Goal: Task Accomplishment & Management: Manage account settings

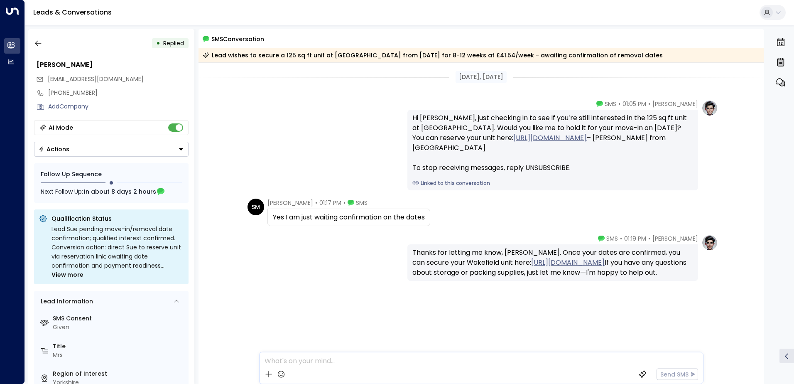
click at [44, 44] on button "button" at bounding box center [38, 43] width 15 height 15
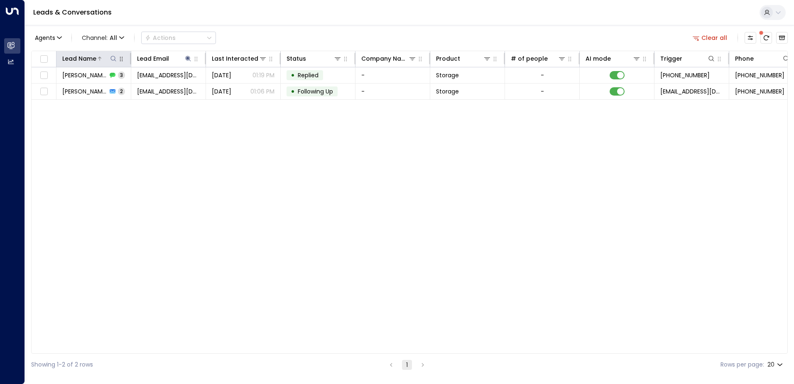
click at [113, 62] on button at bounding box center [113, 58] width 8 height 8
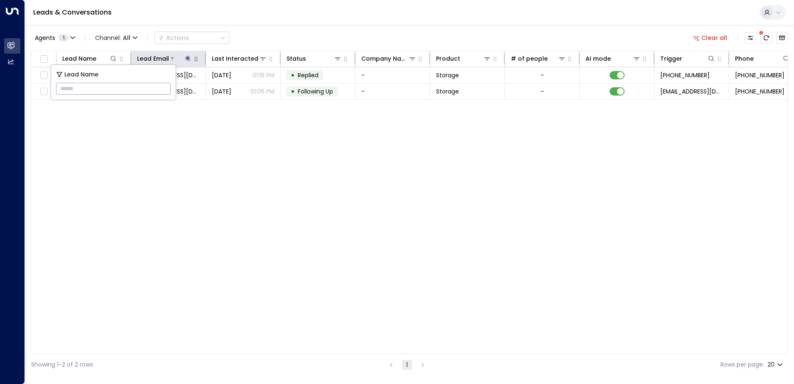
click at [187, 59] on icon at bounding box center [187, 58] width 5 height 5
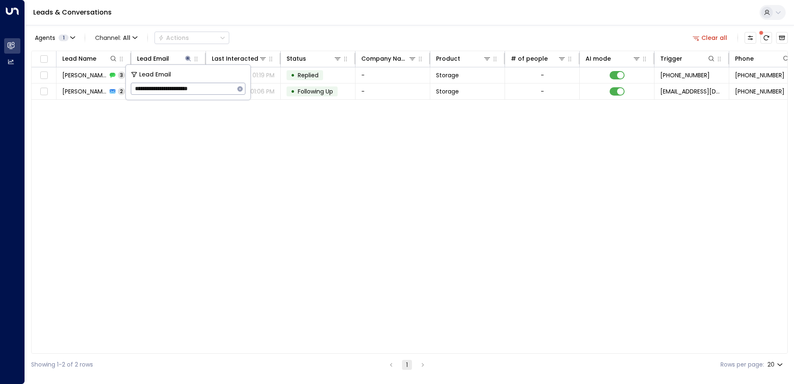
click at [240, 91] on icon "button" at bounding box center [239, 88] width 5 height 5
click at [110, 55] on icon at bounding box center [113, 58] width 7 height 7
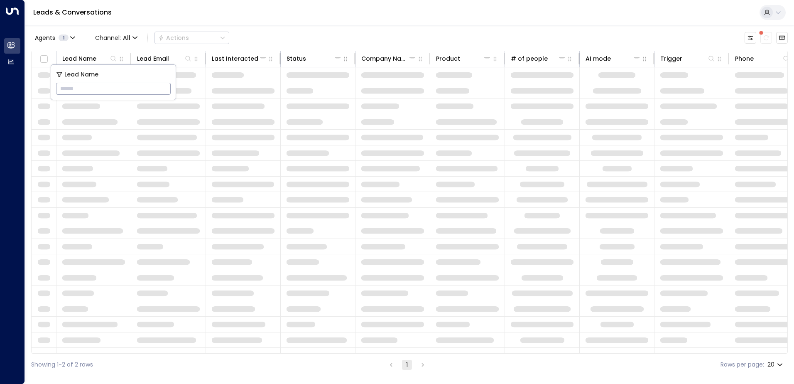
click at [93, 91] on input "text" at bounding box center [113, 88] width 115 height 15
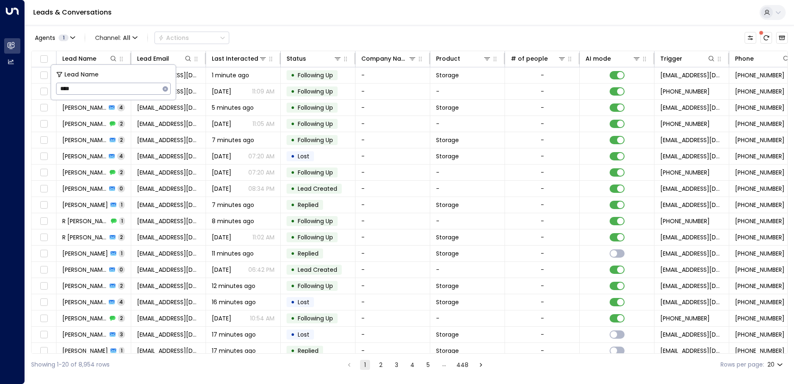
type input "****"
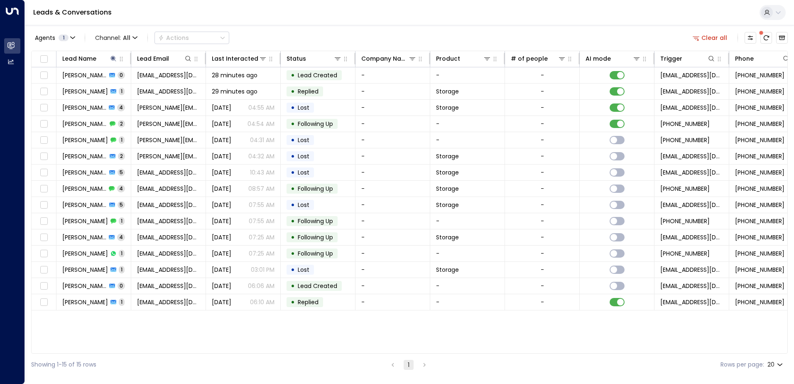
click at [325, 17] on div "Leads & Conversations" at bounding box center [409, 12] width 769 height 25
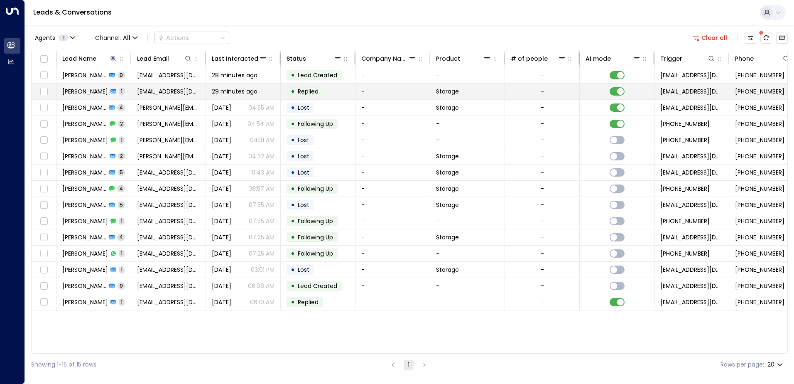
click at [74, 93] on span "[PERSON_NAME]" at bounding box center [85, 91] width 46 height 8
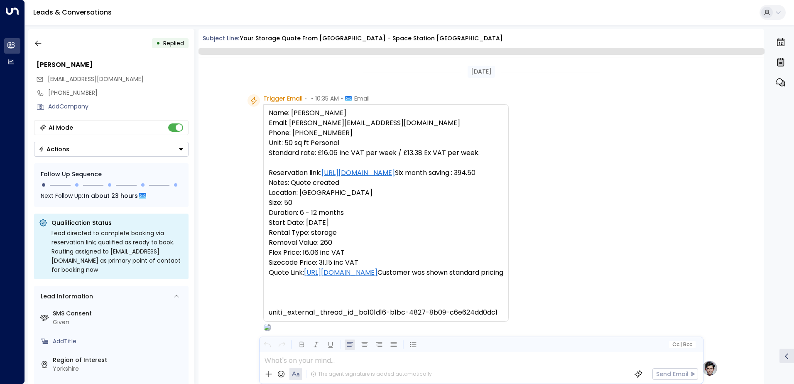
scroll to position [424, 0]
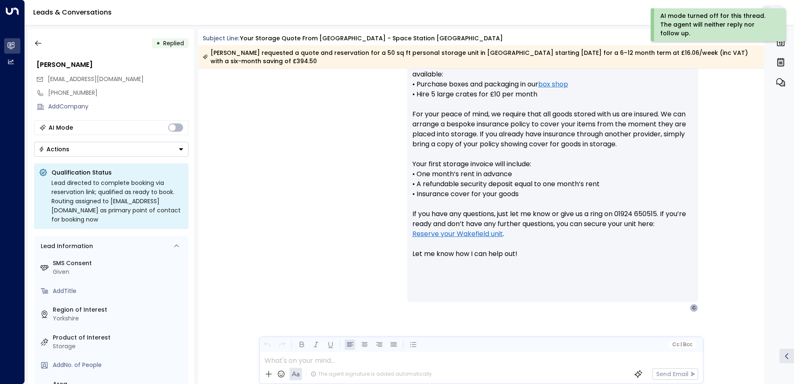
drag, startPoint x: 180, startPoint y: 148, endPoint x: 171, endPoint y: 154, distance: 10.7
click at [181, 148] on icon "Button group with a nested menu" at bounding box center [181, 149] width 4 height 2
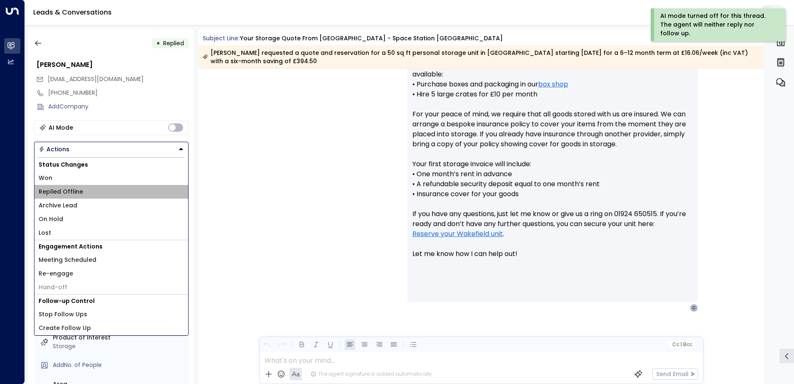
click at [87, 192] on li "Replied Offline" at bounding box center [111, 192] width 154 height 14
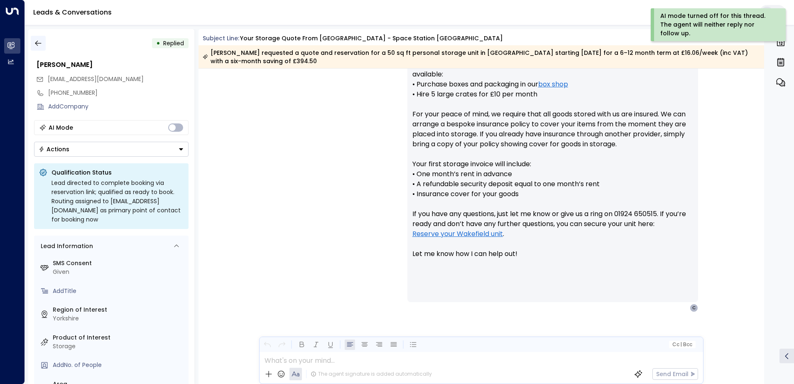
click at [39, 46] on icon "button" at bounding box center [38, 43] width 8 height 8
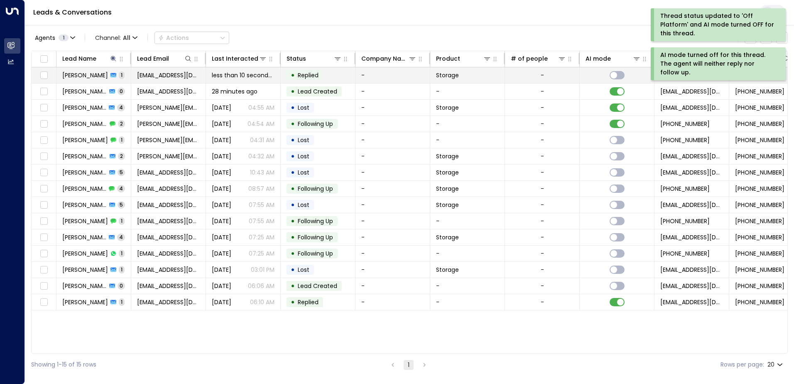
click at [95, 76] on span "[PERSON_NAME]" at bounding box center [85, 75] width 46 height 8
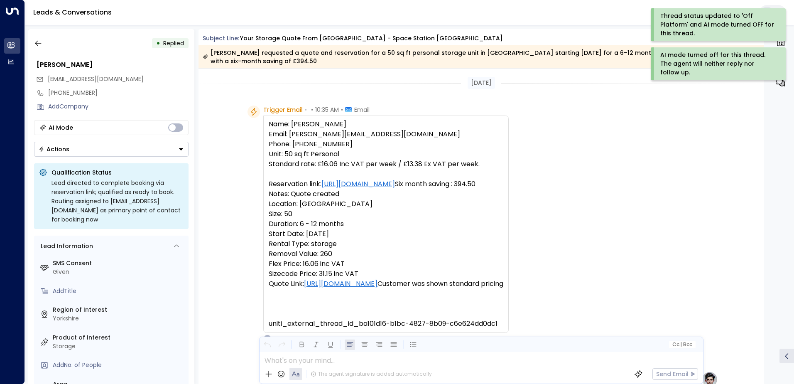
scroll to position [324, 0]
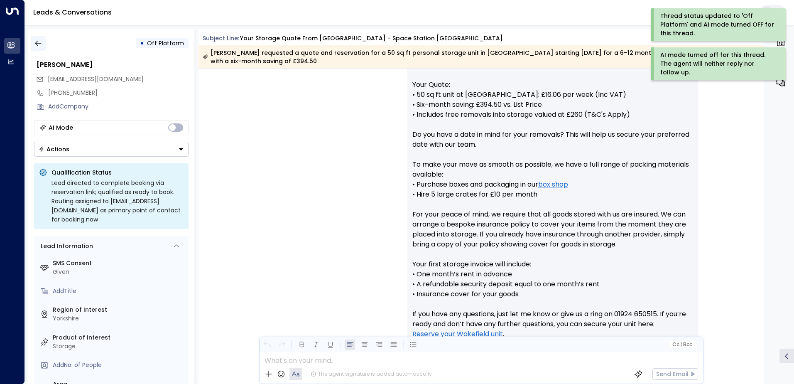
click at [38, 46] on icon "button" at bounding box center [38, 43] width 8 height 8
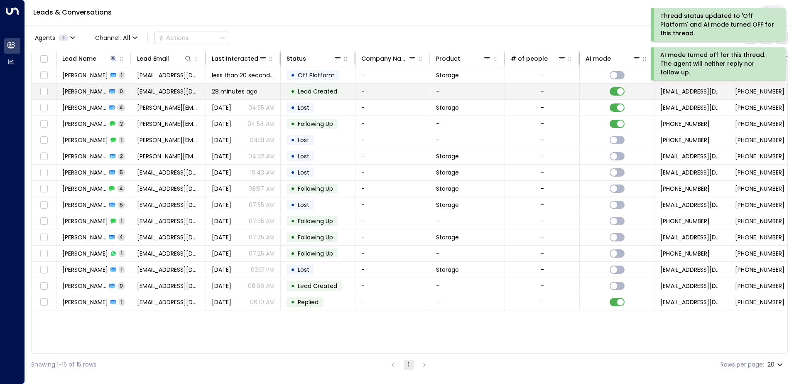
click at [91, 91] on span "[PERSON_NAME]" at bounding box center [84, 91] width 44 height 8
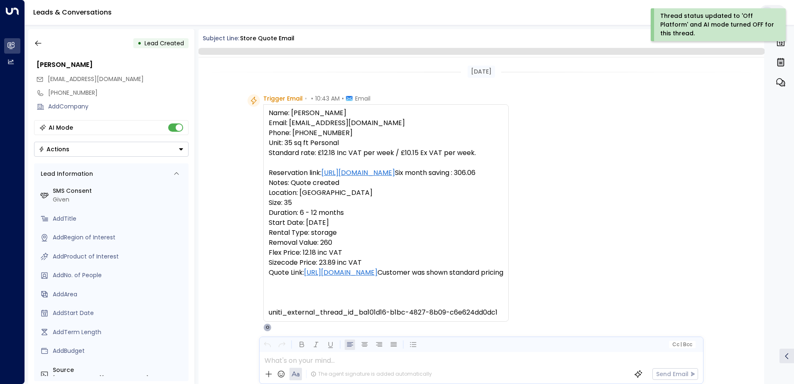
scroll to position [51, 0]
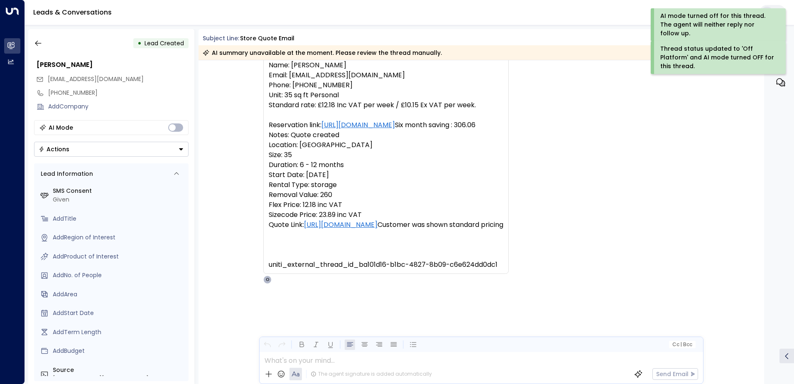
click at [182, 150] on icon "Button group with a nested menu" at bounding box center [181, 149] width 6 height 6
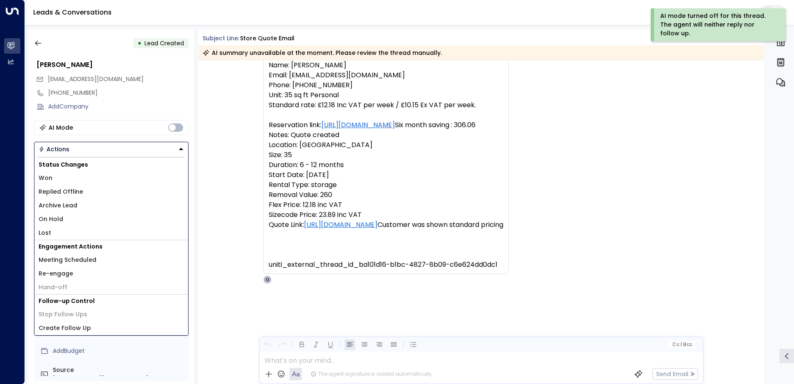
click at [84, 194] on li "Replied Offline" at bounding box center [111, 192] width 154 height 14
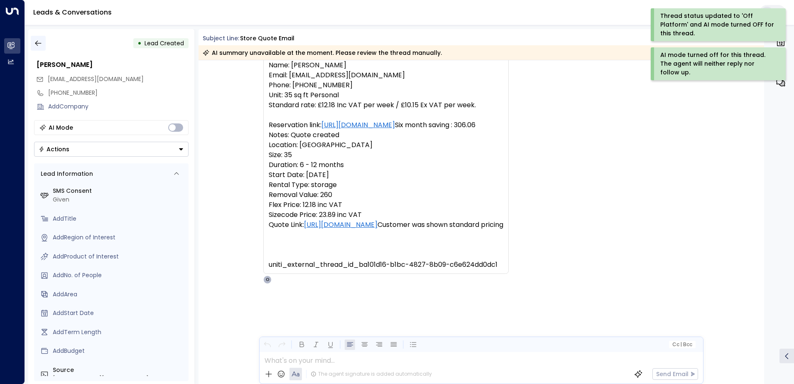
click at [35, 42] on icon "button" at bounding box center [38, 43] width 8 height 8
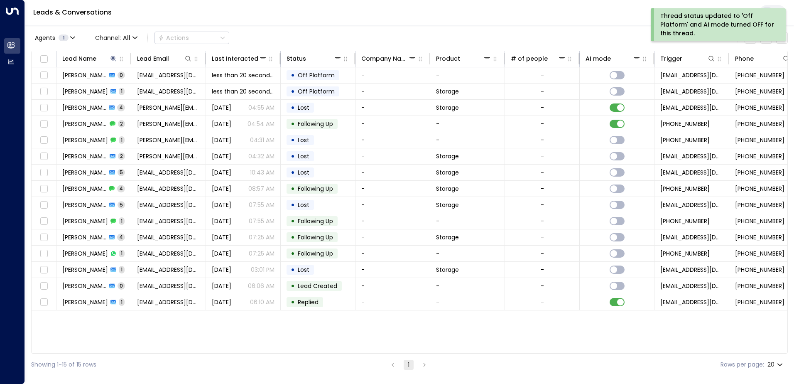
click at [139, 16] on div "Leads & Conversations" at bounding box center [409, 12] width 769 height 25
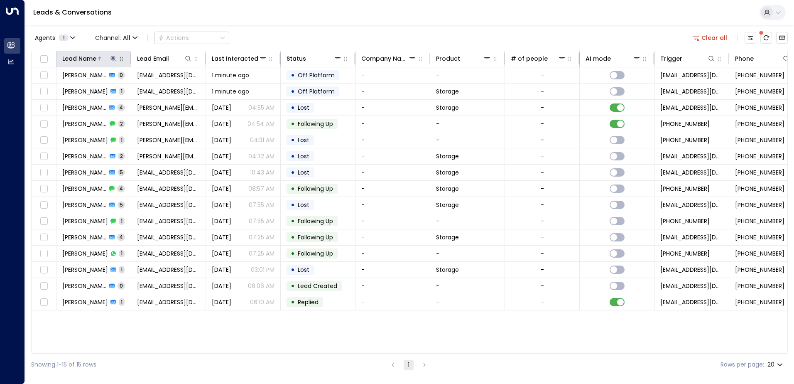
click at [112, 62] on button at bounding box center [113, 58] width 8 height 8
drag, startPoint x: 164, startPoint y: 89, endPoint x: 171, endPoint y: 87, distance: 7.0
click at [164, 89] on icon "button" at bounding box center [165, 88] width 5 height 5
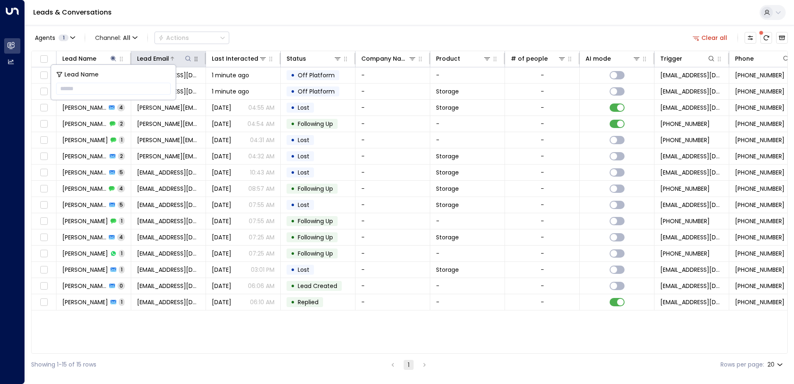
click at [188, 58] on icon at bounding box center [188, 58] width 7 height 7
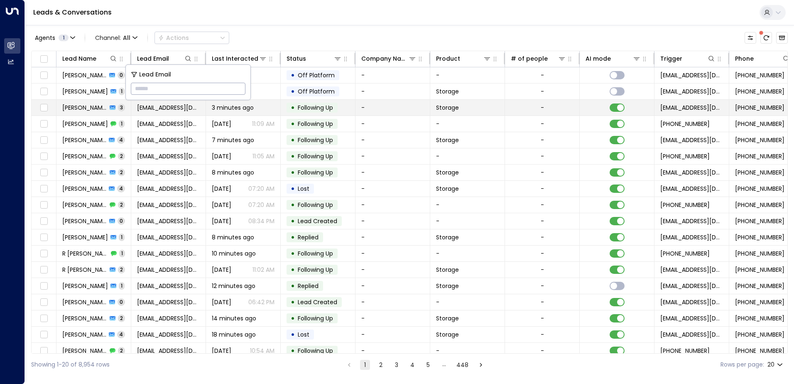
type input "**********"
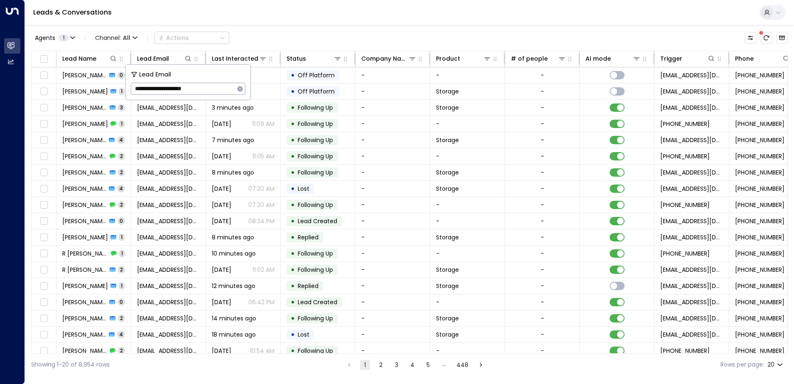
click at [289, 25] on div "Agents 1 Channel: All Actions Lead Name Lead Email Last Interacted Status Compa…" at bounding box center [409, 200] width 756 height 350
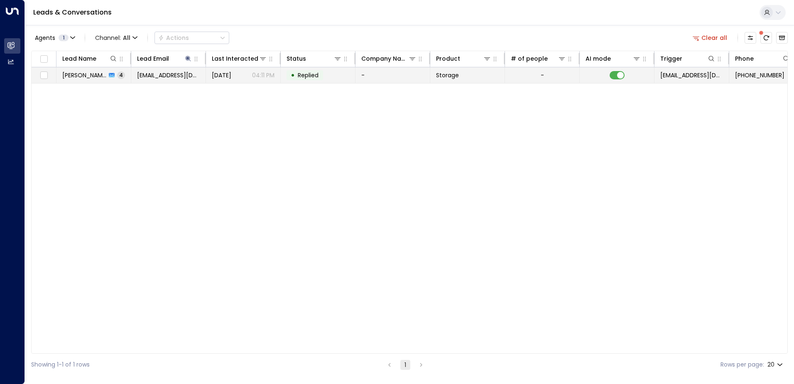
click at [106, 79] on span "[PERSON_NAME]" at bounding box center [84, 75] width 44 height 8
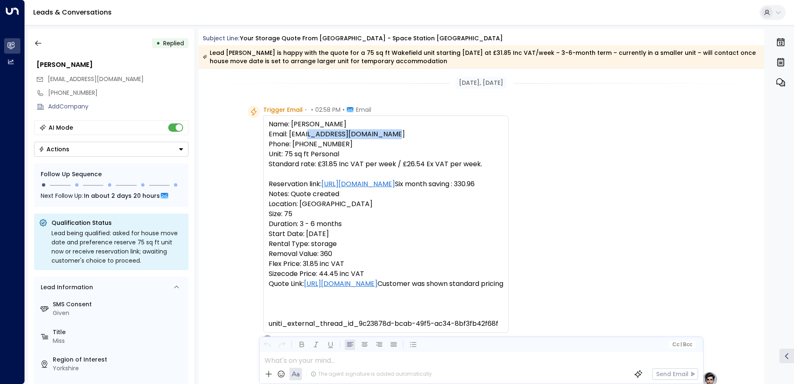
drag, startPoint x: 377, startPoint y: 135, endPoint x: 291, endPoint y: 137, distance: 86.0
click at [291, 137] on pre "Name: [PERSON_NAME] Email: [EMAIL_ADDRESS][DOMAIN_NAME] Phone: [PHONE_NUMBER] U…" at bounding box center [386, 223] width 235 height 209
copy pre "[EMAIL_ADDRESS][DOMAIN_NAME]"
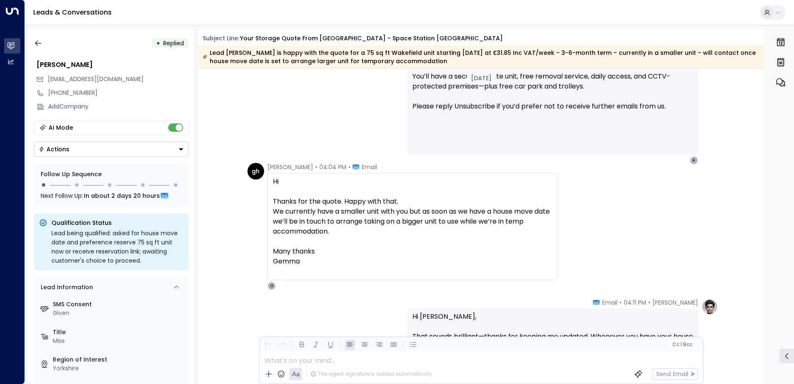
scroll to position [790, 0]
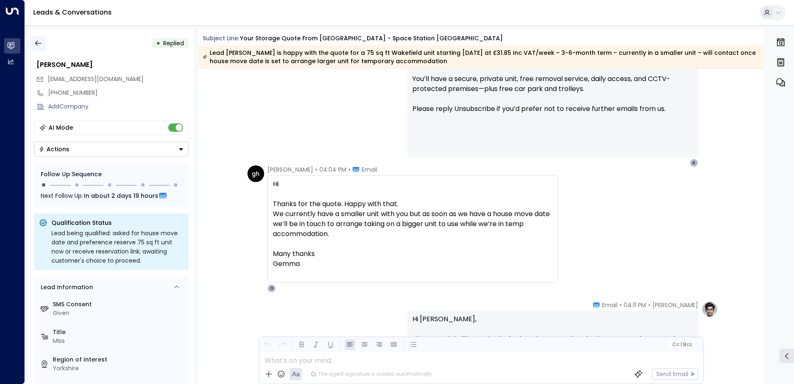
click at [39, 44] on icon "button" at bounding box center [38, 43] width 8 height 8
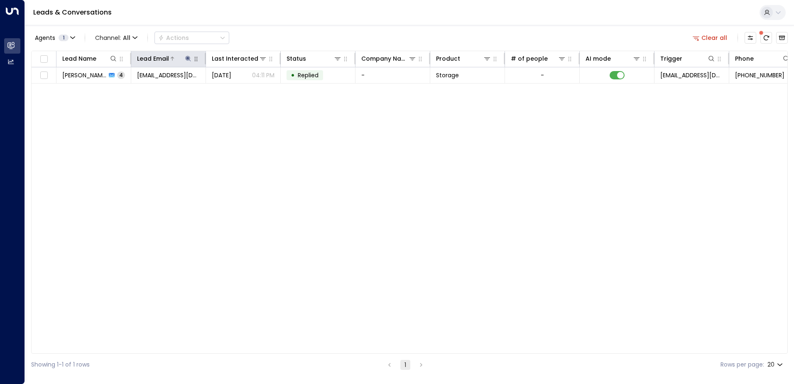
click at [188, 54] on button at bounding box center [188, 58] width 8 height 8
click at [242, 88] on icon "button" at bounding box center [239, 88] width 5 height 5
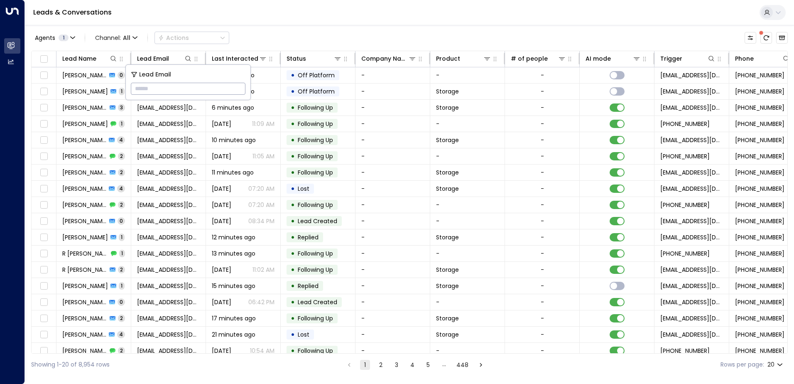
type input "**********"
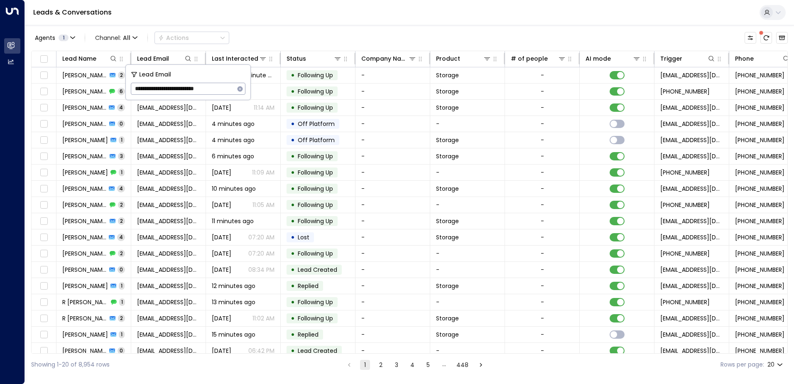
click at [266, 18] on div "Leads & Conversations" at bounding box center [409, 12] width 769 height 25
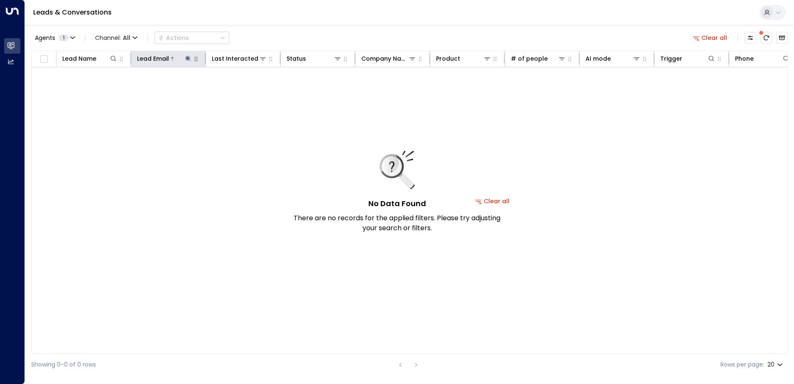
click at [185, 55] on button at bounding box center [188, 58] width 8 height 8
click at [242, 87] on icon "button" at bounding box center [240, 89] width 7 height 7
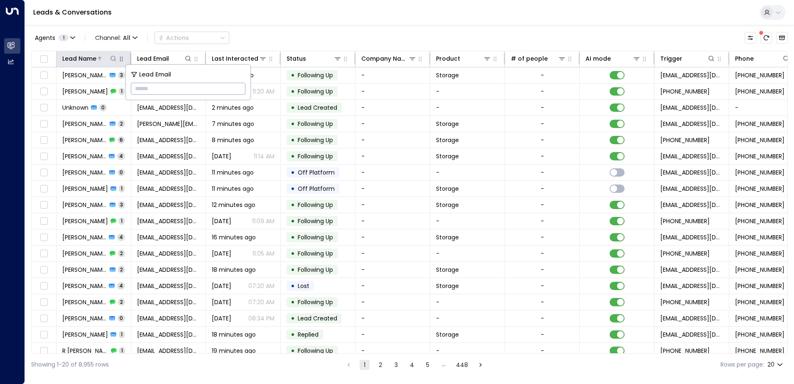
click at [113, 59] on icon at bounding box center [113, 58] width 7 height 7
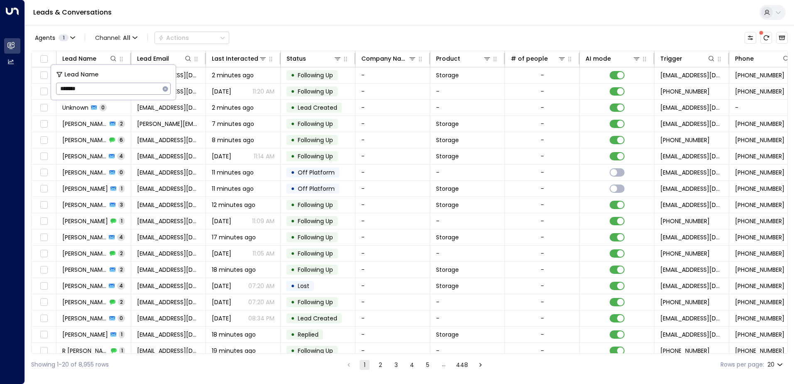
type input "*******"
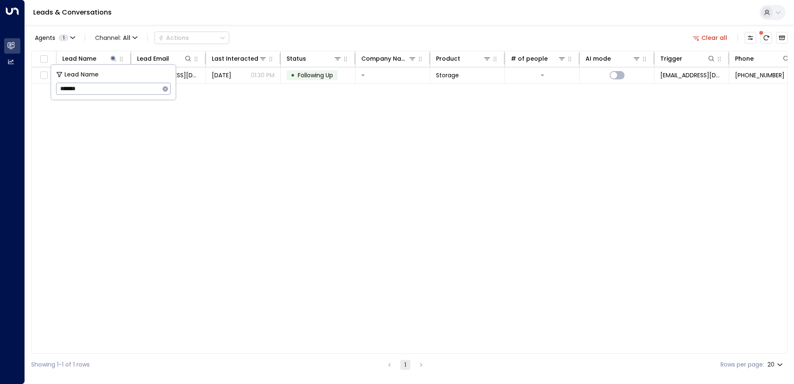
click at [201, 237] on div "Lead Name Lead Email Last Interacted Status Company Name Product # of people AI…" at bounding box center [409, 202] width 756 height 303
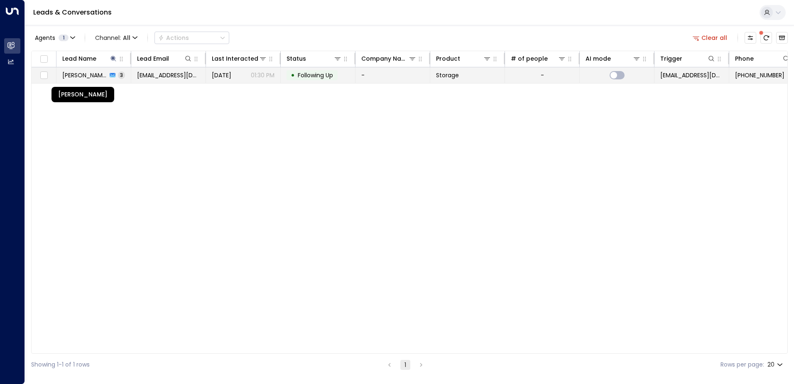
click at [91, 74] on span "[PERSON_NAME]" at bounding box center [84, 75] width 45 height 8
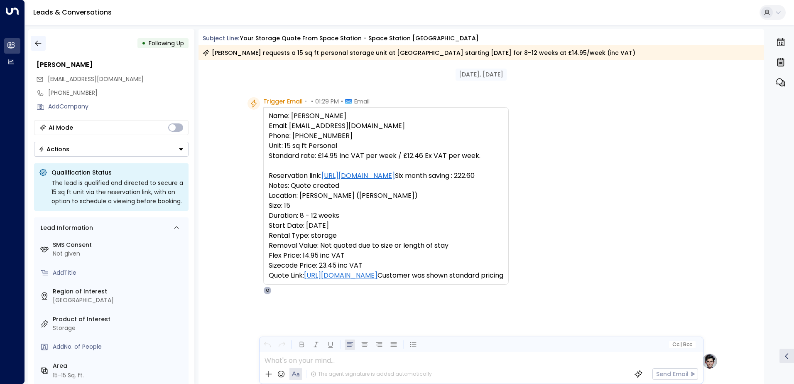
click at [42, 43] on icon "button" at bounding box center [38, 43] width 8 height 8
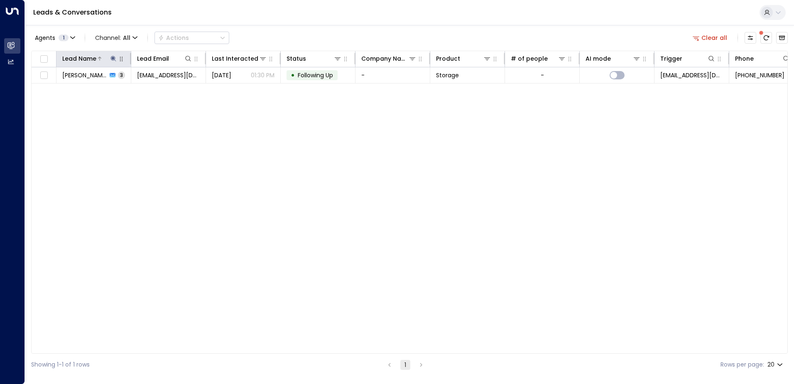
click at [113, 59] on icon at bounding box center [112, 58] width 5 height 5
click at [165, 90] on icon "button" at bounding box center [165, 88] width 5 height 5
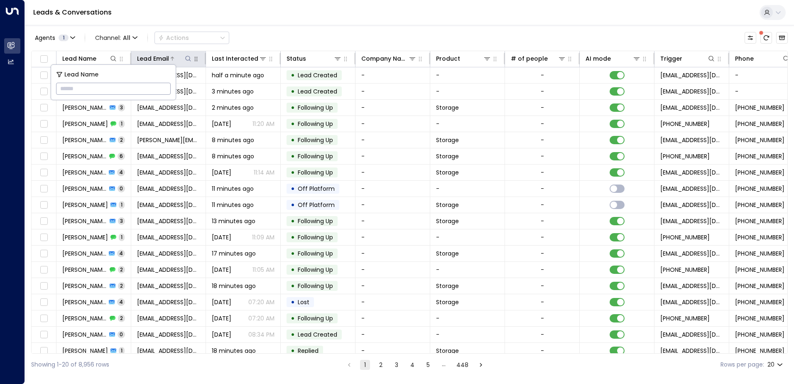
click at [186, 59] on icon at bounding box center [187, 58] width 5 height 5
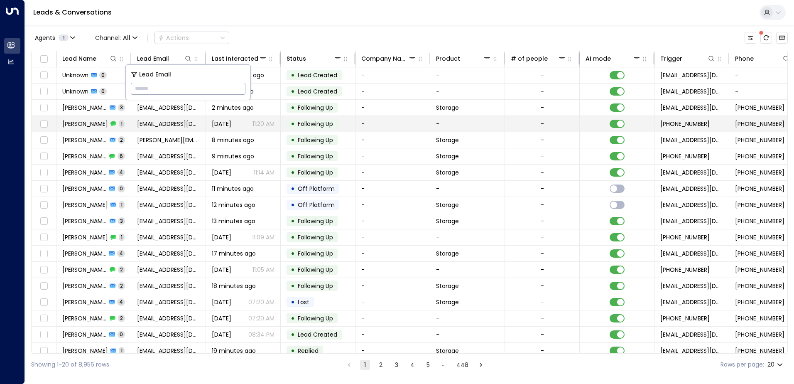
type input "**********"
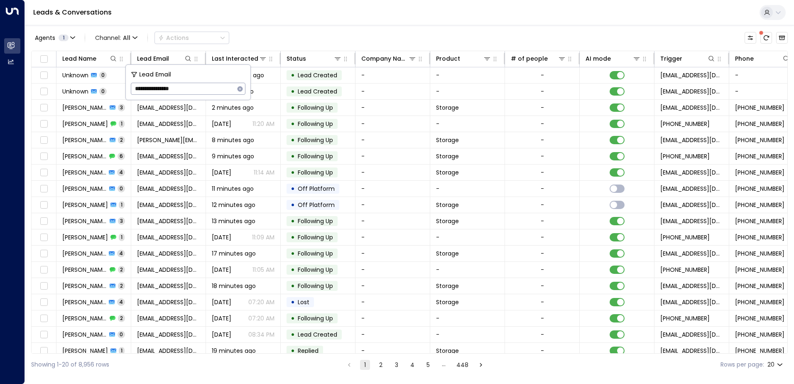
click at [267, 17] on div "Leads & Conversations" at bounding box center [409, 12] width 769 height 25
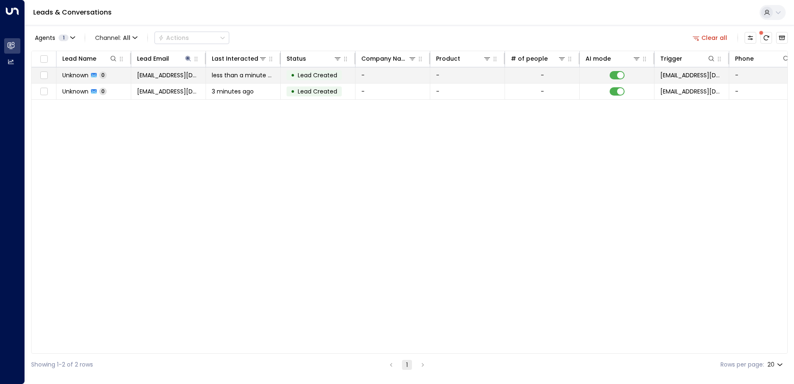
click at [79, 77] on span "Unknown" at bounding box center [75, 75] width 26 height 8
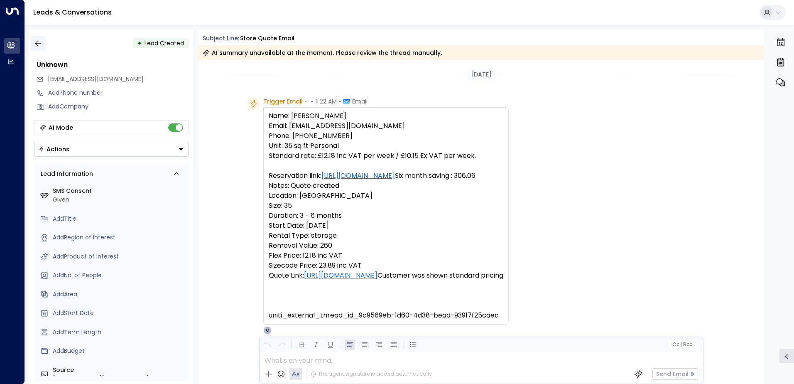
click at [38, 43] on icon "button" at bounding box center [38, 43] width 8 height 8
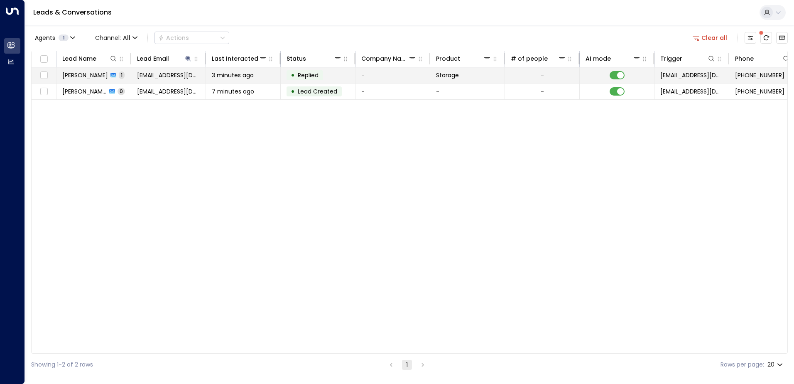
click at [88, 76] on span "[PERSON_NAME]" at bounding box center [85, 75] width 46 height 8
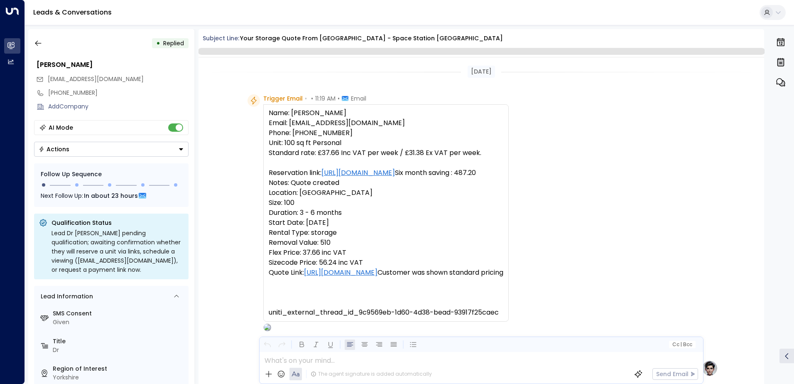
scroll to position [275, 0]
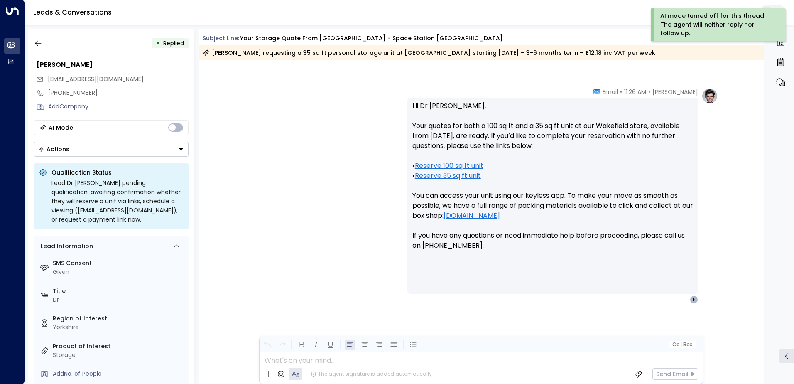
click at [179, 147] on icon "Button group with a nested menu" at bounding box center [181, 149] width 6 height 6
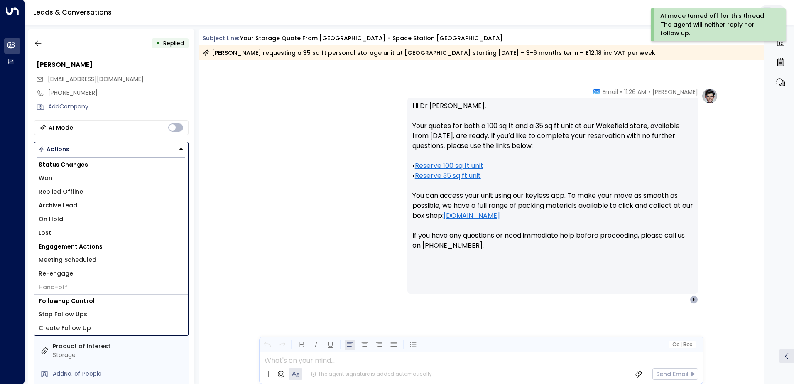
click at [74, 193] on span "Replied Offline" at bounding box center [61, 191] width 44 height 9
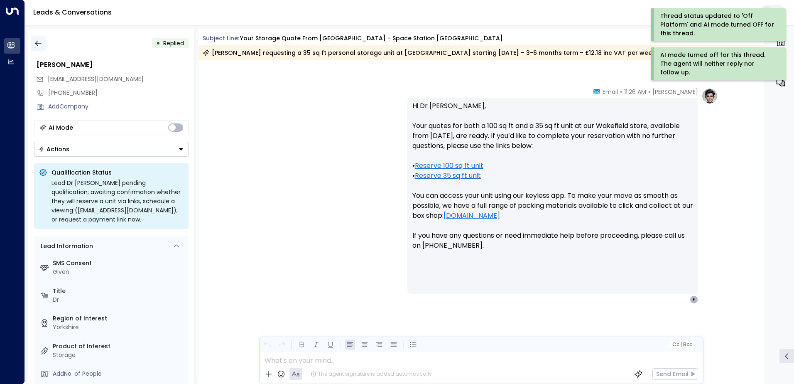
click at [38, 43] on icon "button" at bounding box center [38, 43] width 6 height 5
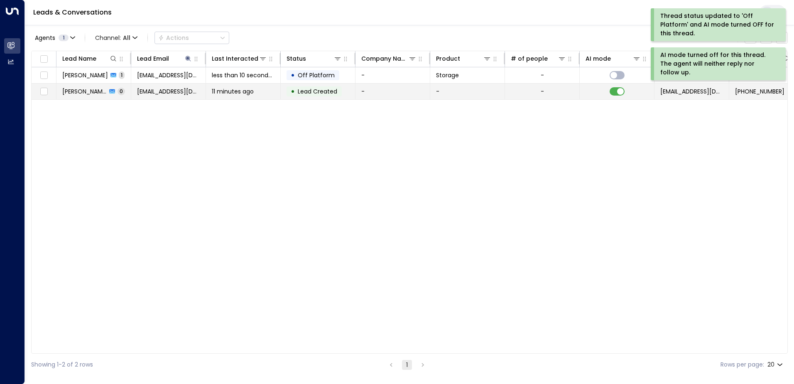
click at [88, 96] on td "[PERSON_NAME] 0" at bounding box center [93, 91] width 75 height 16
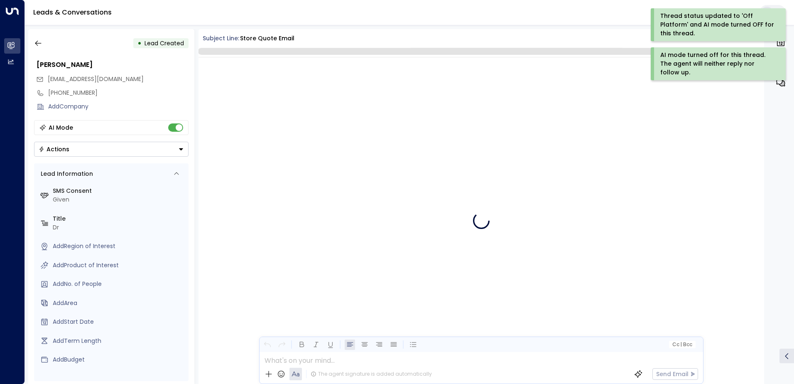
scroll to position [51, 0]
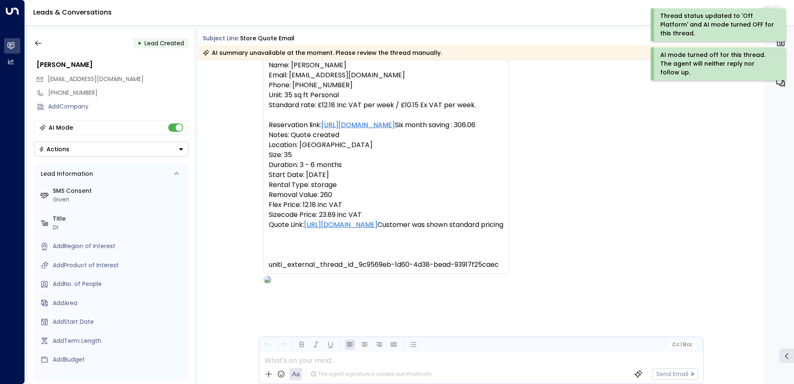
click at [173, 122] on div "AI Mode" at bounding box center [111, 127] width 154 height 15
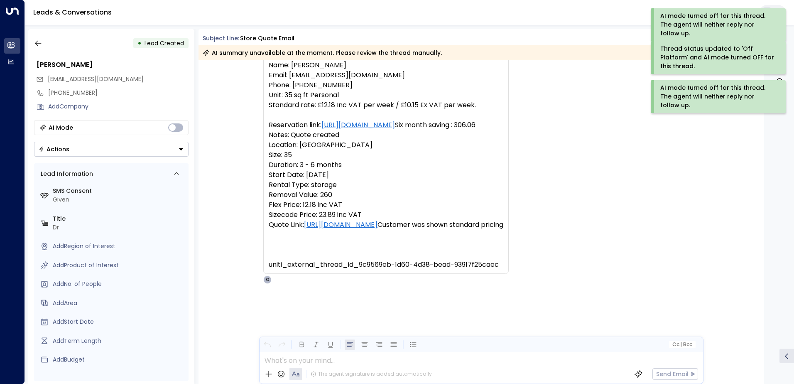
click at [179, 146] on icon "Button group with a nested menu" at bounding box center [181, 149] width 6 height 6
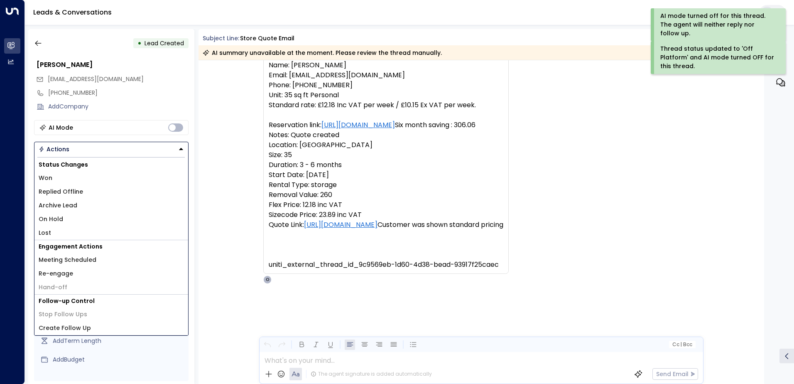
click at [69, 191] on span "Replied Offline" at bounding box center [61, 191] width 44 height 9
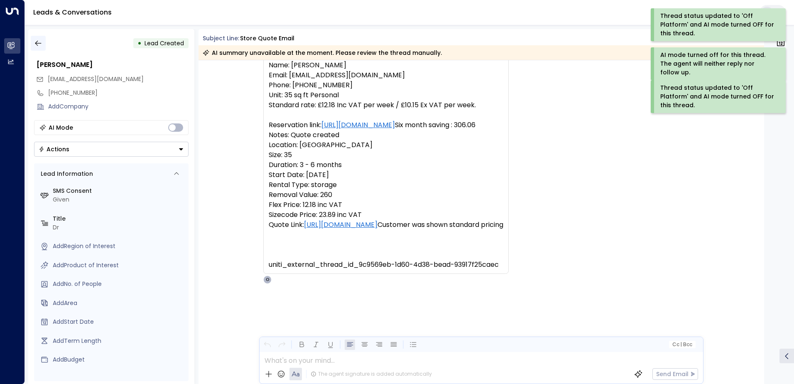
click at [37, 44] on icon "button" at bounding box center [38, 43] width 6 height 5
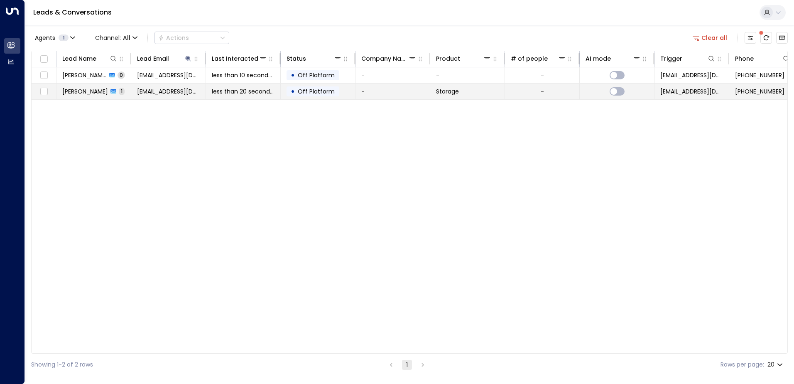
click at [83, 93] on span "[PERSON_NAME]" at bounding box center [85, 91] width 46 height 8
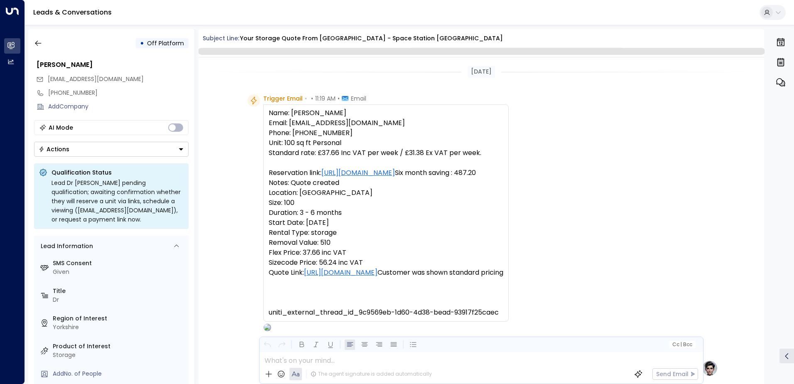
scroll to position [275, 0]
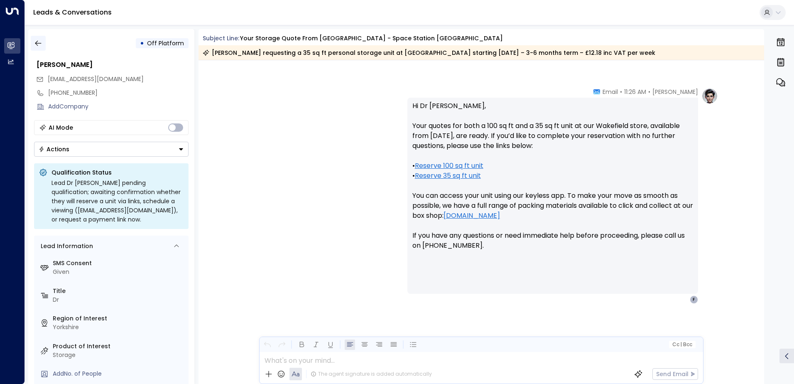
click at [38, 43] on icon "button" at bounding box center [38, 43] width 8 height 8
